Goal: Task Accomplishment & Management: Use online tool/utility

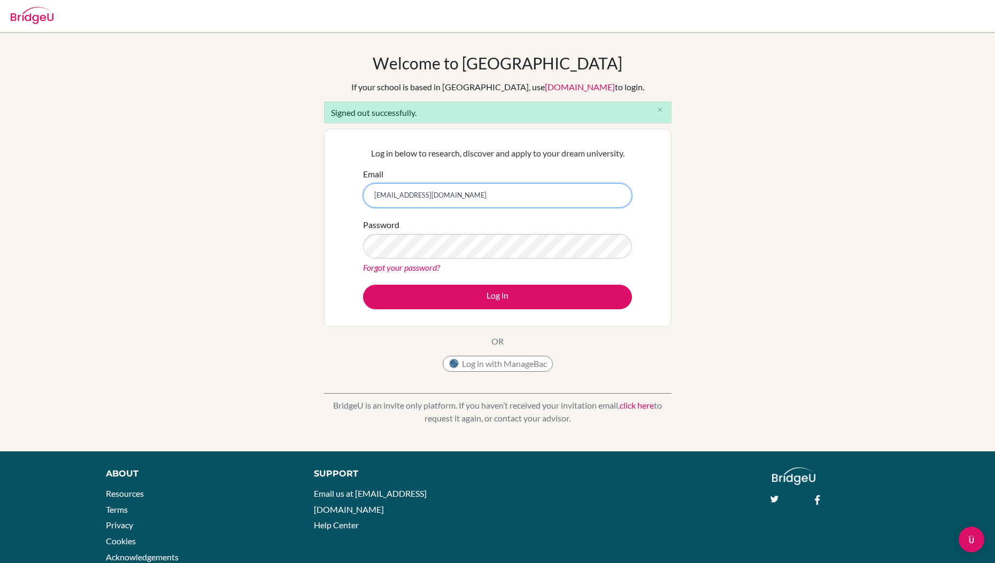
click at [509, 201] on input "alessandro.iacovacci+student-1@bridge-u.com" at bounding box center [497, 195] width 269 height 25
type input "alessandro.iacovacci@bridge-u.com"
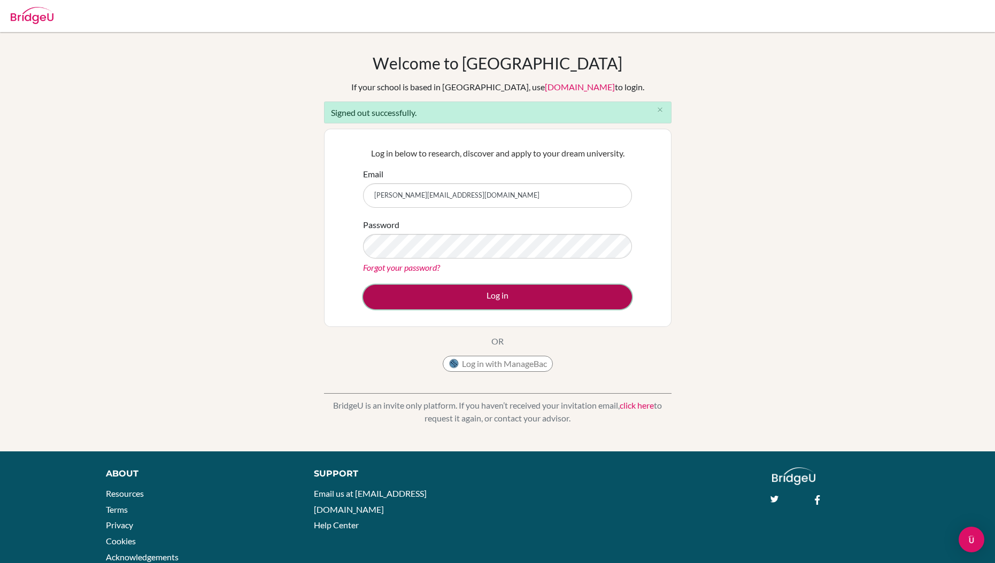
click at [516, 306] on button "Log in" at bounding box center [497, 297] width 269 height 25
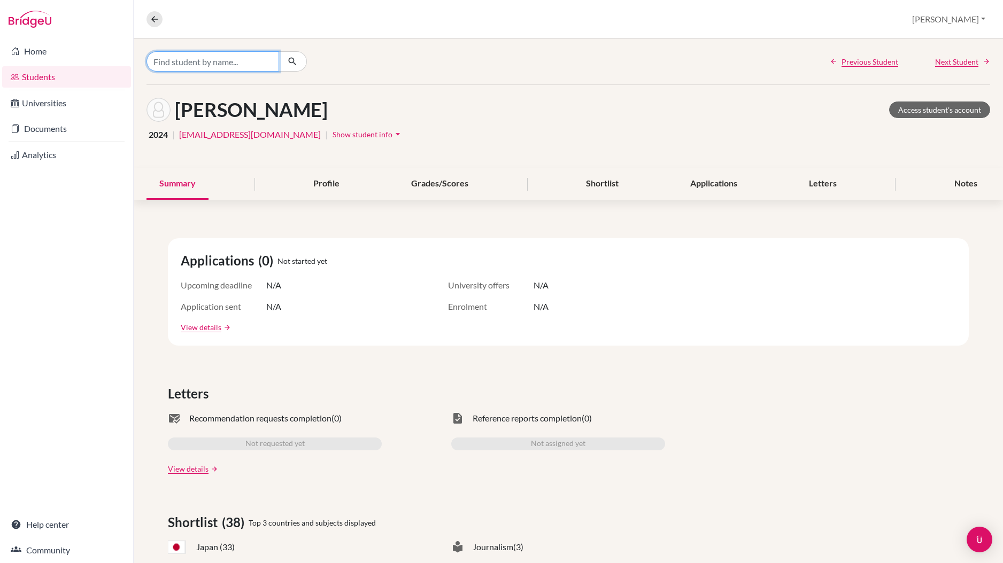
click at [205, 61] on input "Find student by name..." at bounding box center [212, 61] width 133 height 20
type input "catchpole"
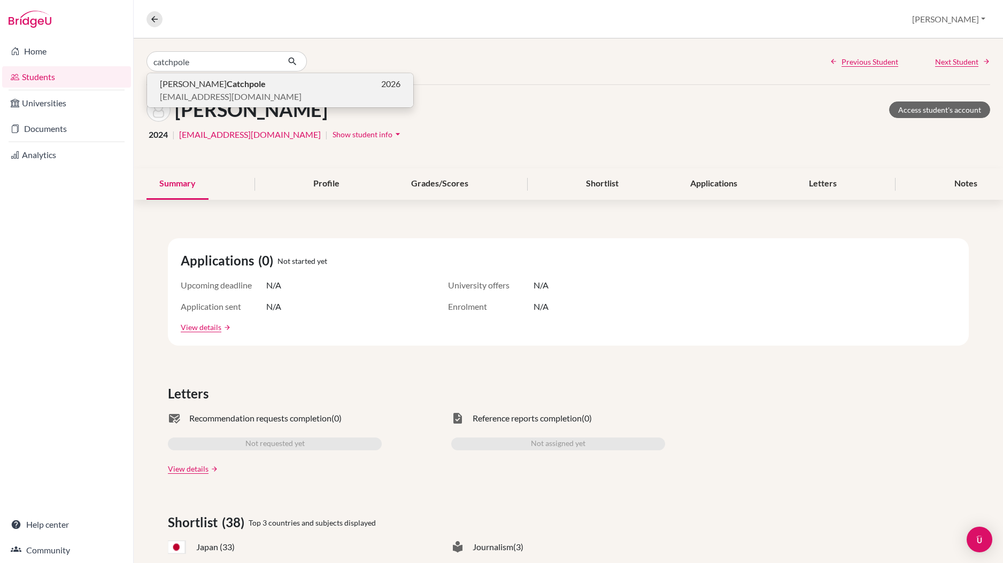
click at [227, 83] on b "Catchpole" at bounding box center [246, 84] width 39 height 10
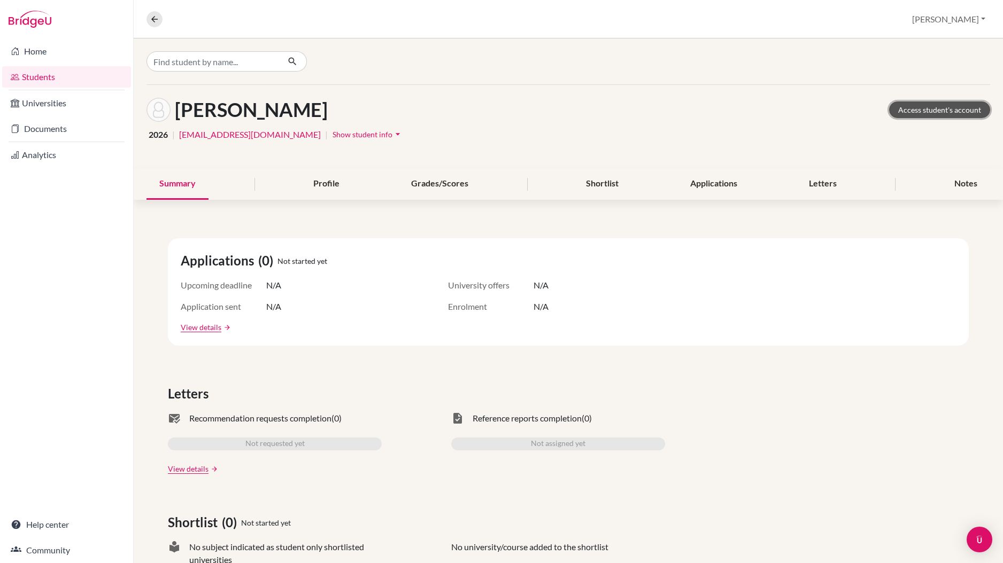
click at [930, 113] on link "Access student's account" at bounding box center [939, 110] width 101 height 17
